Goal: Navigation & Orientation: Find specific page/section

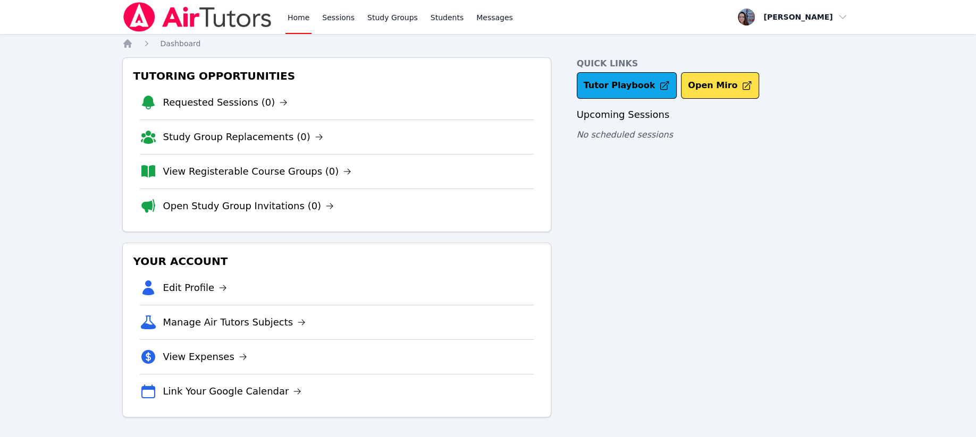
click at [332, 15] on link "Sessions" at bounding box center [338, 17] width 37 height 34
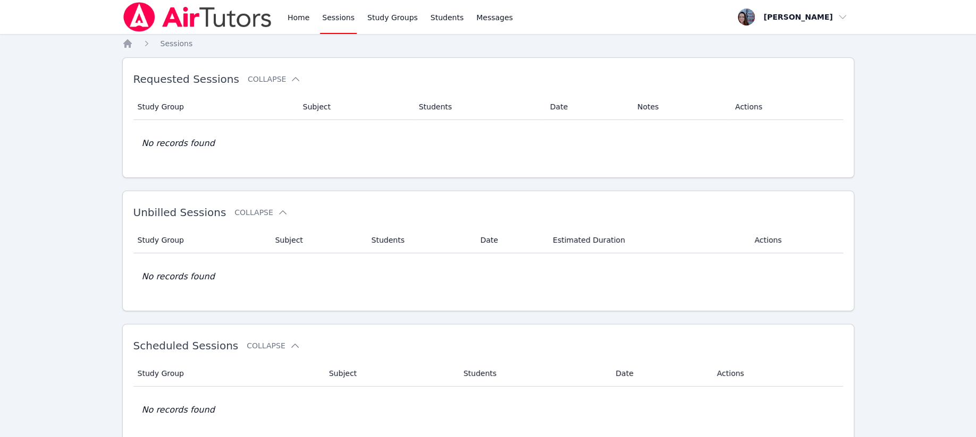
click at [480, 13] on span "Messages" at bounding box center [494, 17] width 37 height 11
